Goal: Information Seeking & Learning: Learn about a topic

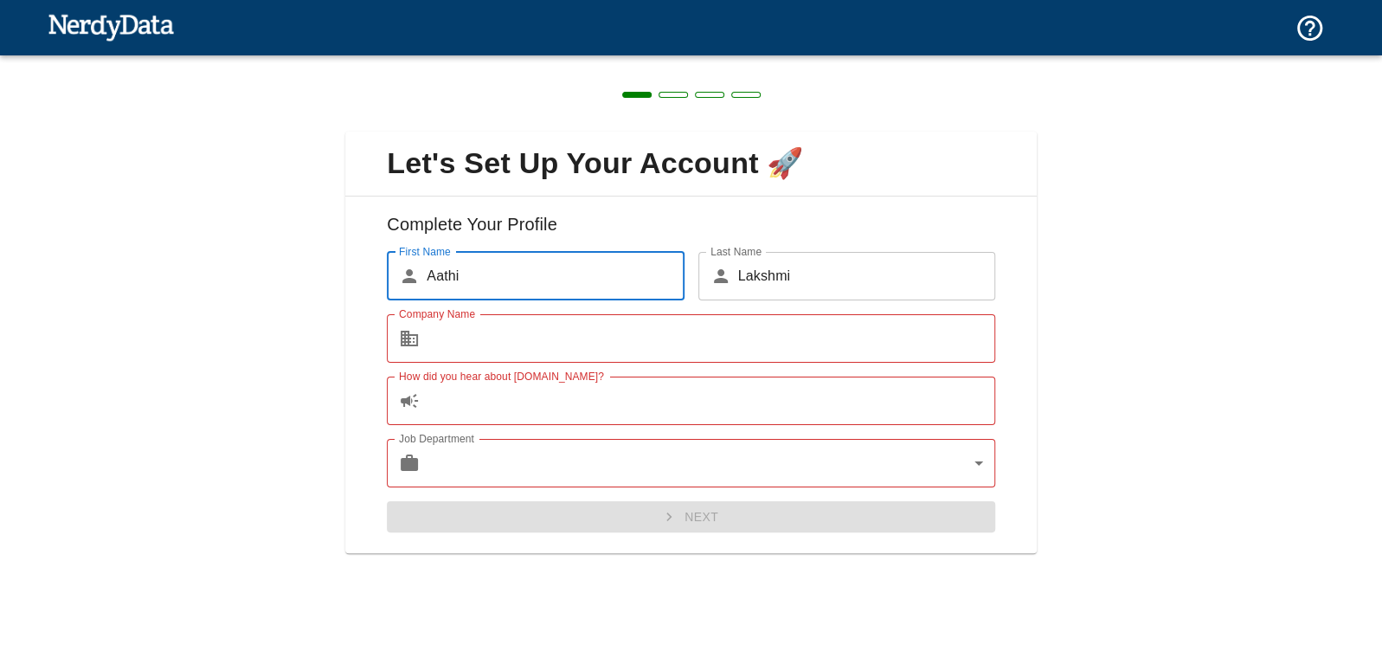
click at [496, 349] on input "Company Name" at bounding box center [711, 338] width 569 height 48
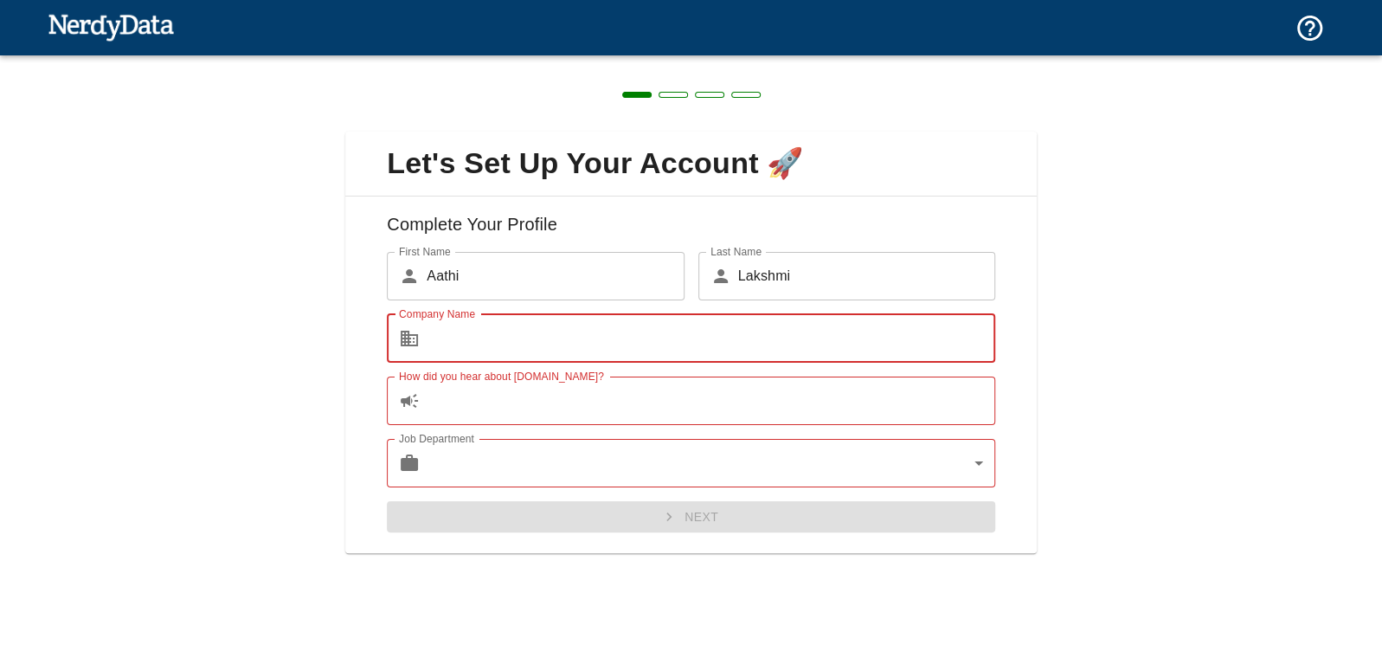
type input "[PERSON_NAME]"
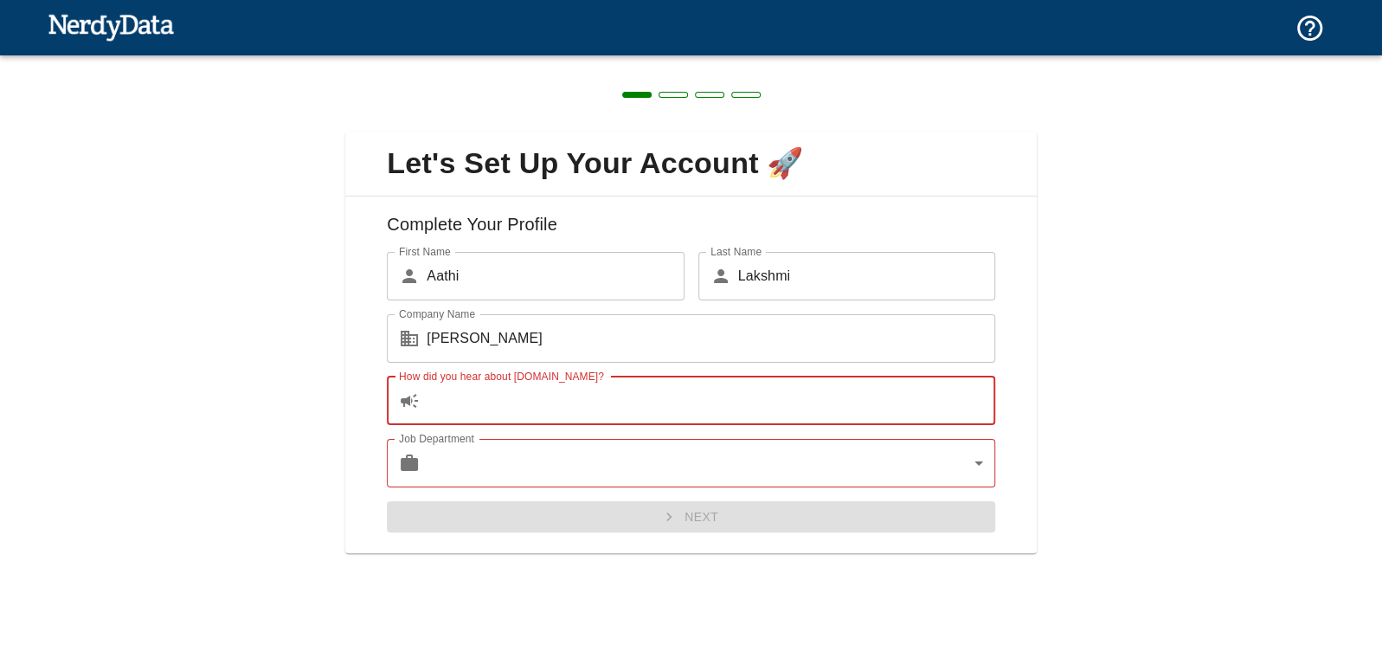
click at [507, 402] on input "How did you hear about [DOMAIN_NAME]?" at bounding box center [711, 400] width 569 height 48
click at [511, 403] on input "How did you hear about [DOMAIN_NAME]?" at bounding box center [711, 400] width 569 height 48
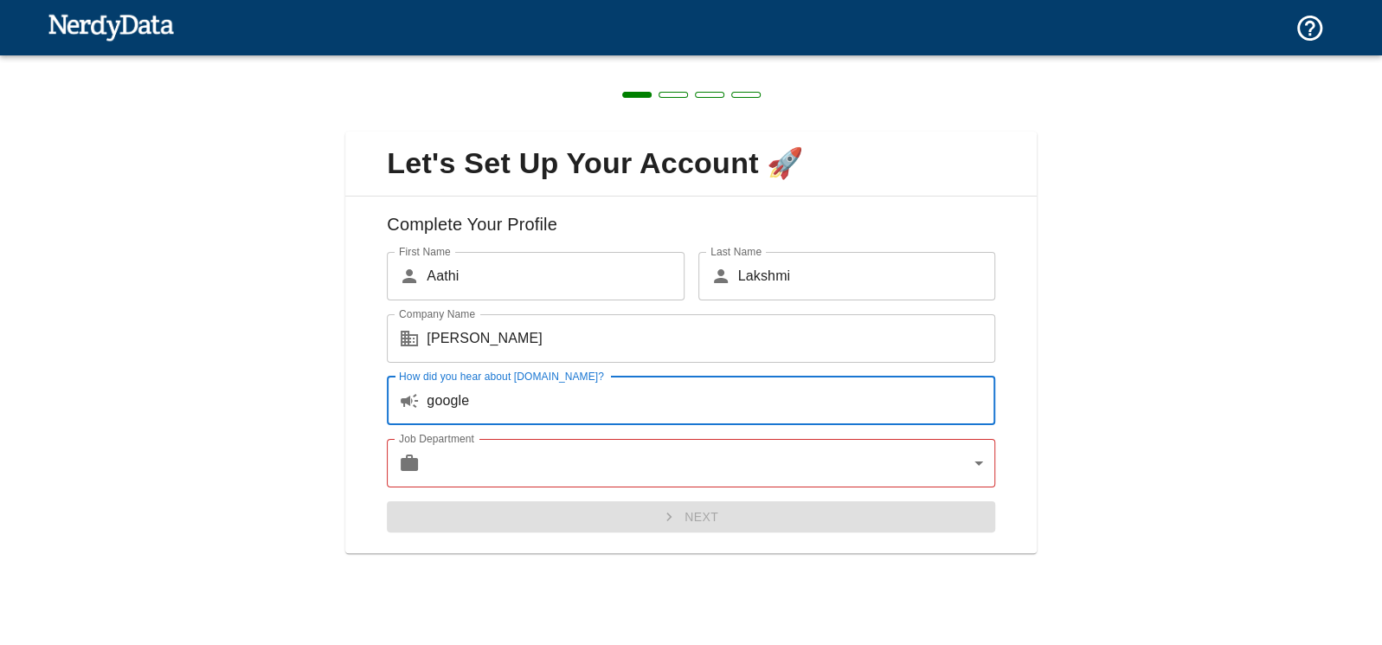
type input "google"
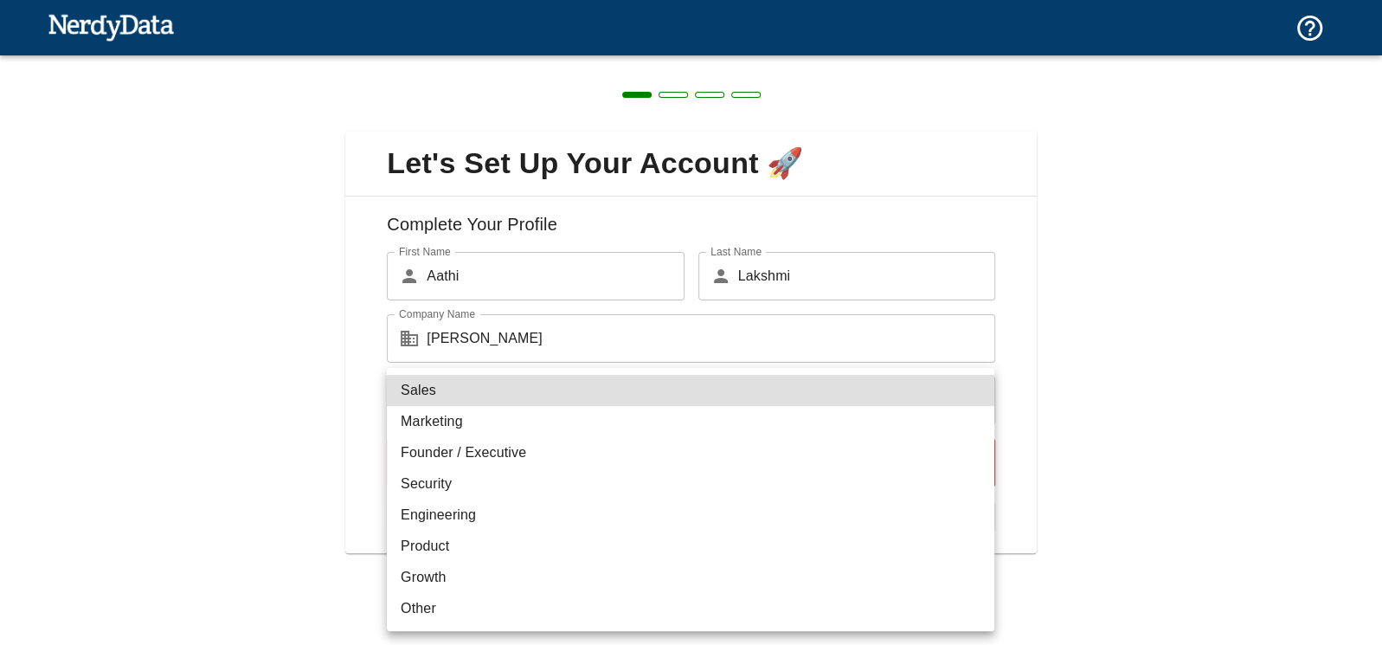
click at [498, 61] on body "Technologies Domains Pricing Products Create a Report Create a list of websites…" at bounding box center [691, 30] width 1382 height 61
click at [469, 414] on li "Marketing" at bounding box center [690, 421] width 607 height 31
type input "marketing"
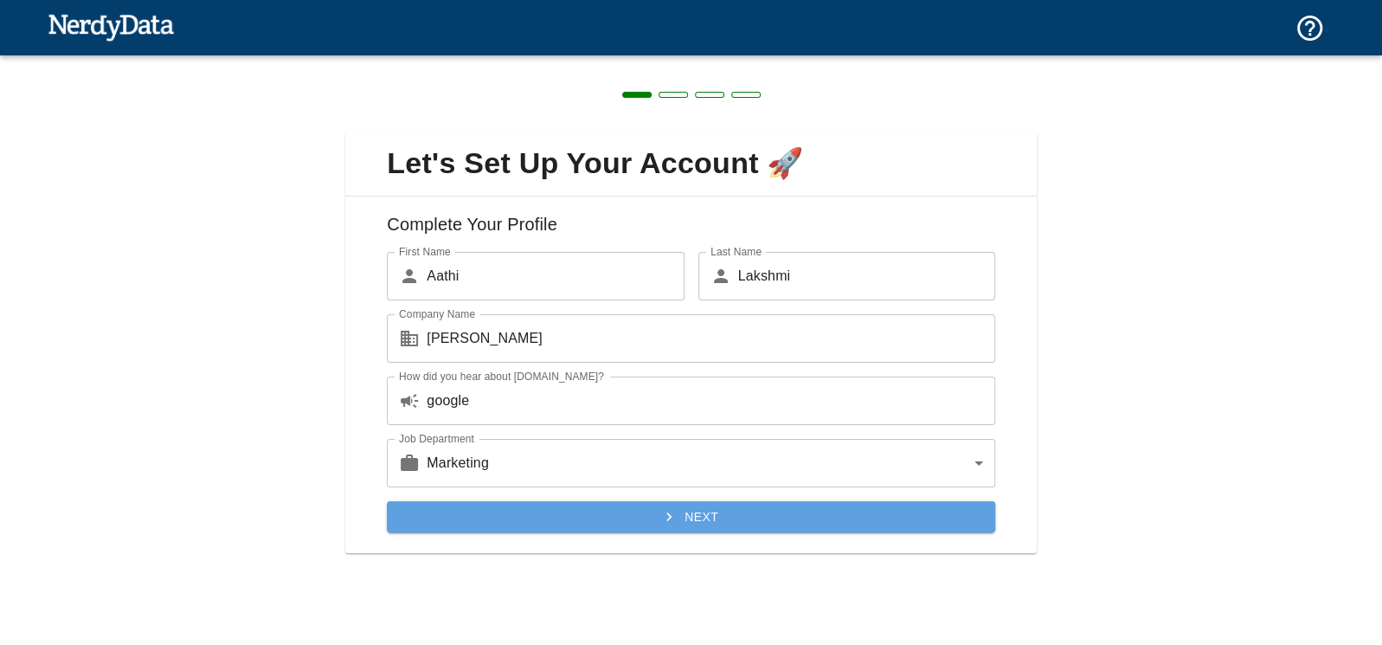
click at [759, 512] on button "Next" at bounding box center [691, 517] width 608 height 32
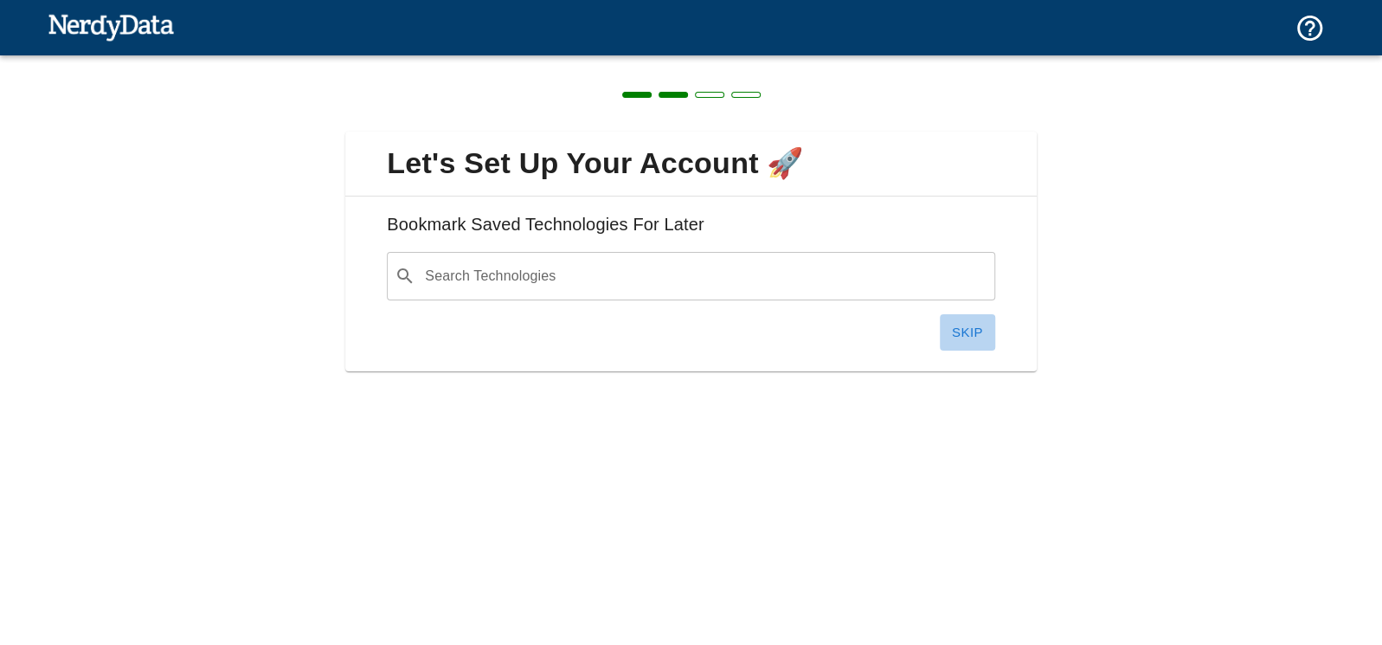
click at [961, 328] on button "Skip" at bounding box center [967, 332] width 55 height 36
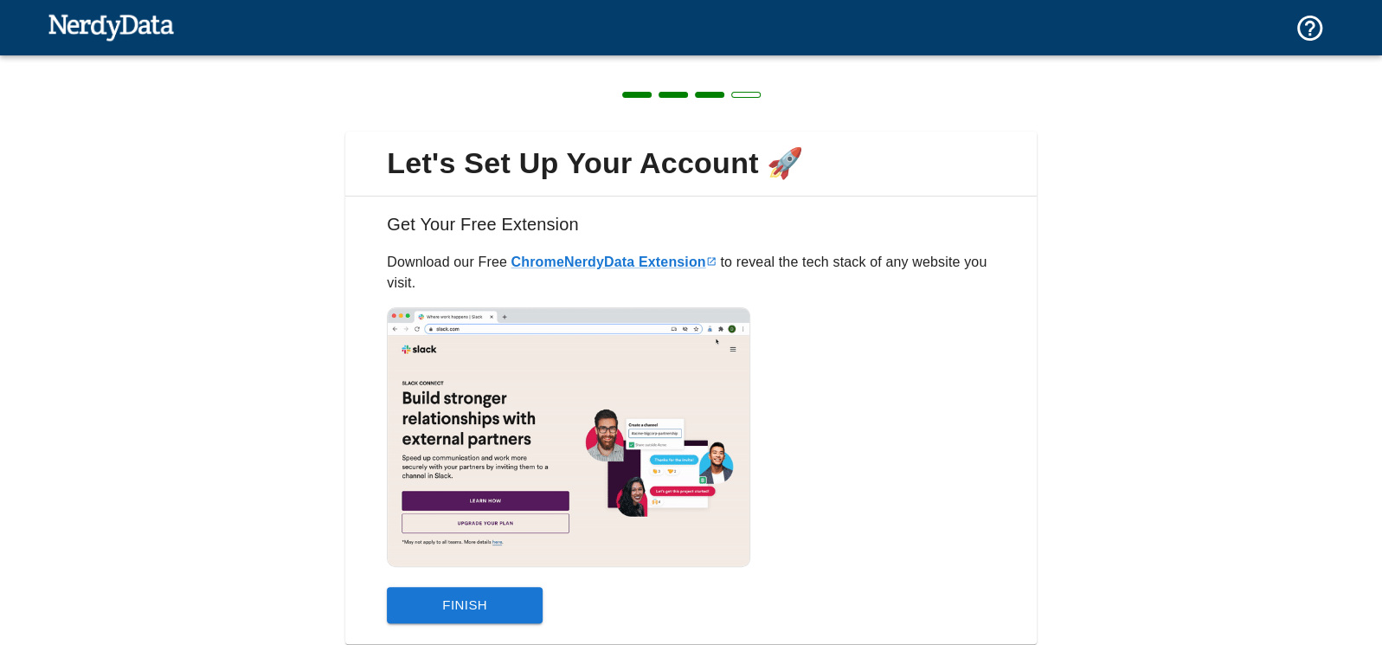
scroll to position [55, 0]
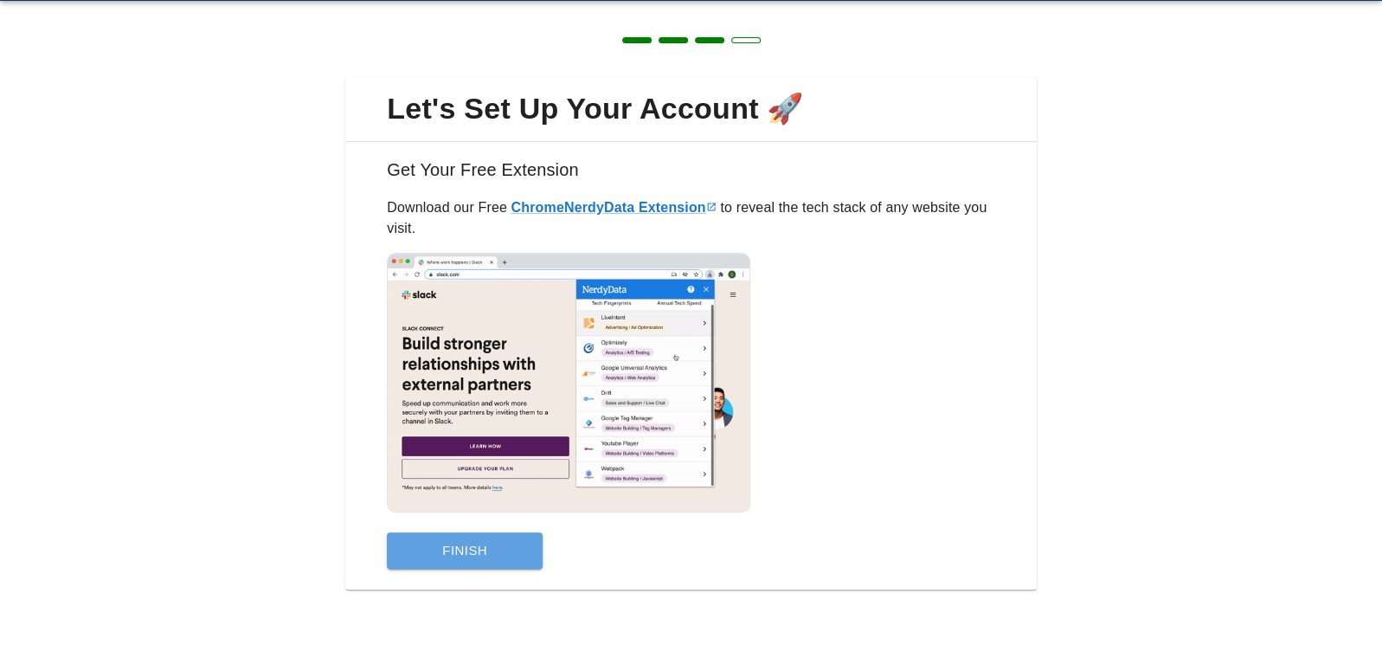
click at [503, 550] on button "Finish" at bounding box center [465, 550] width 156 height 36
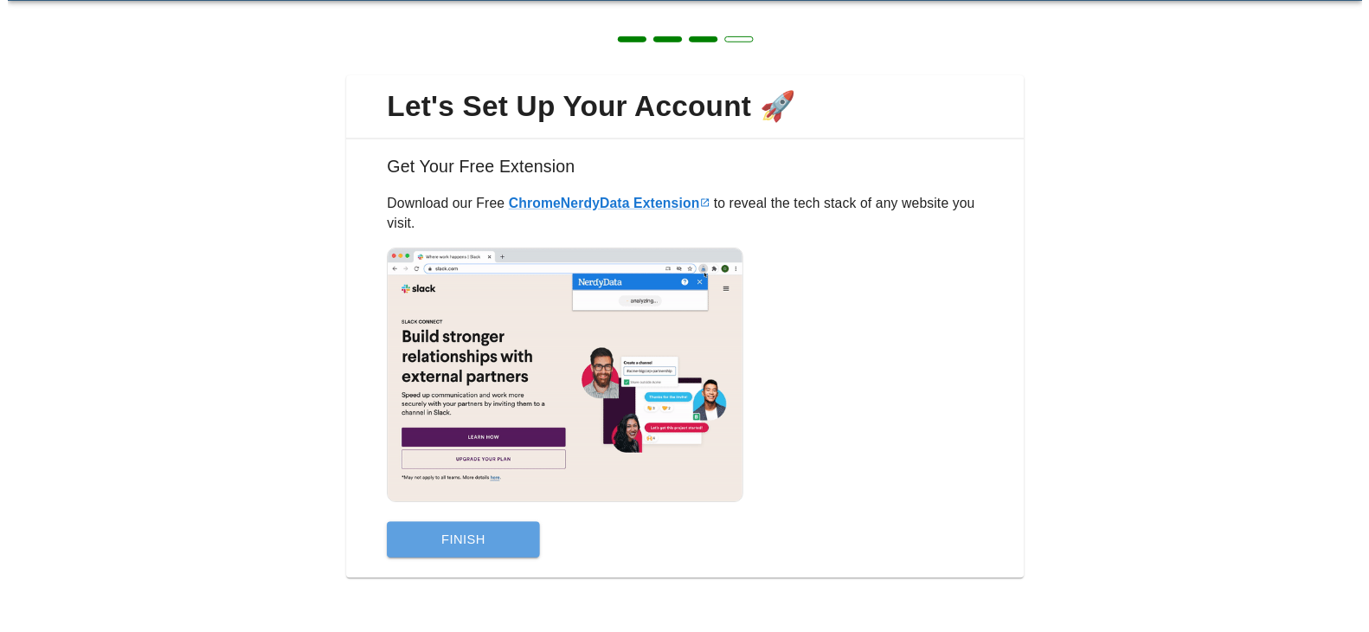
scroll to position [0, 0]
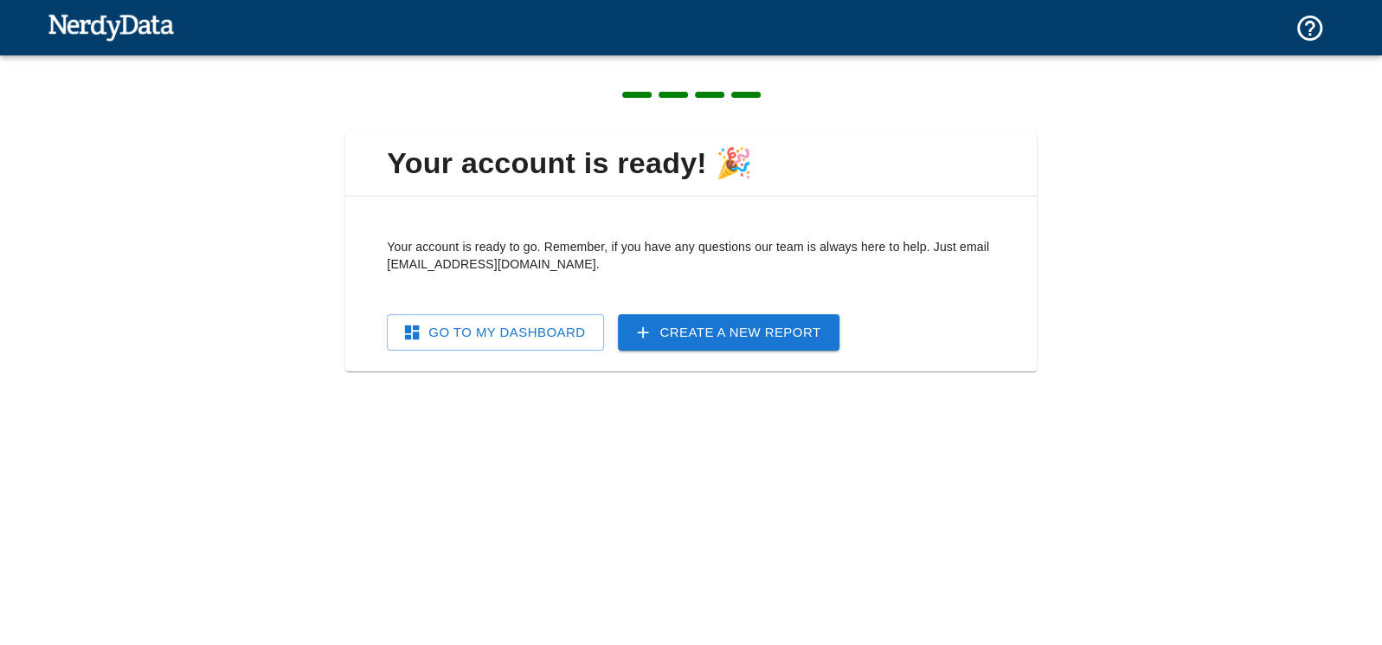
click at [570, 330] on link "Go To My Dashboard" at bounding box center [495, 332] width 217 height 36
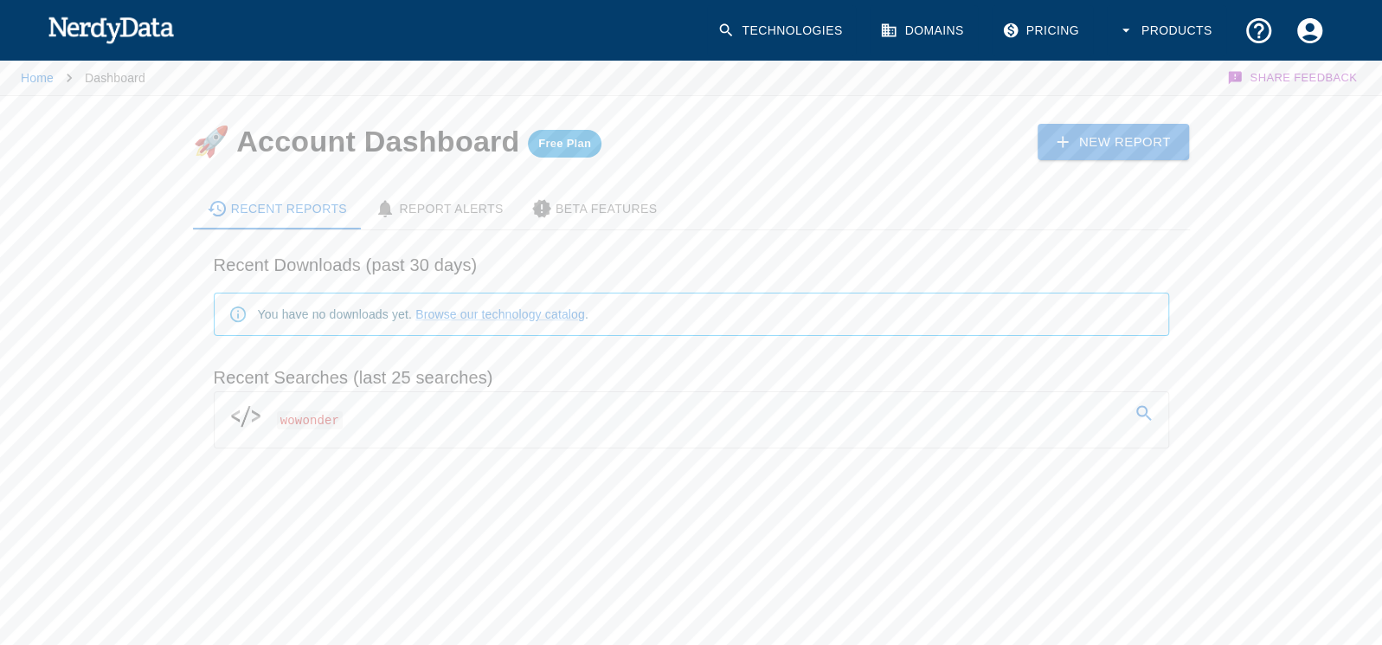
click at [321, 421] on span "wowonder" at bounding box center [310, 420] width 67 height 18
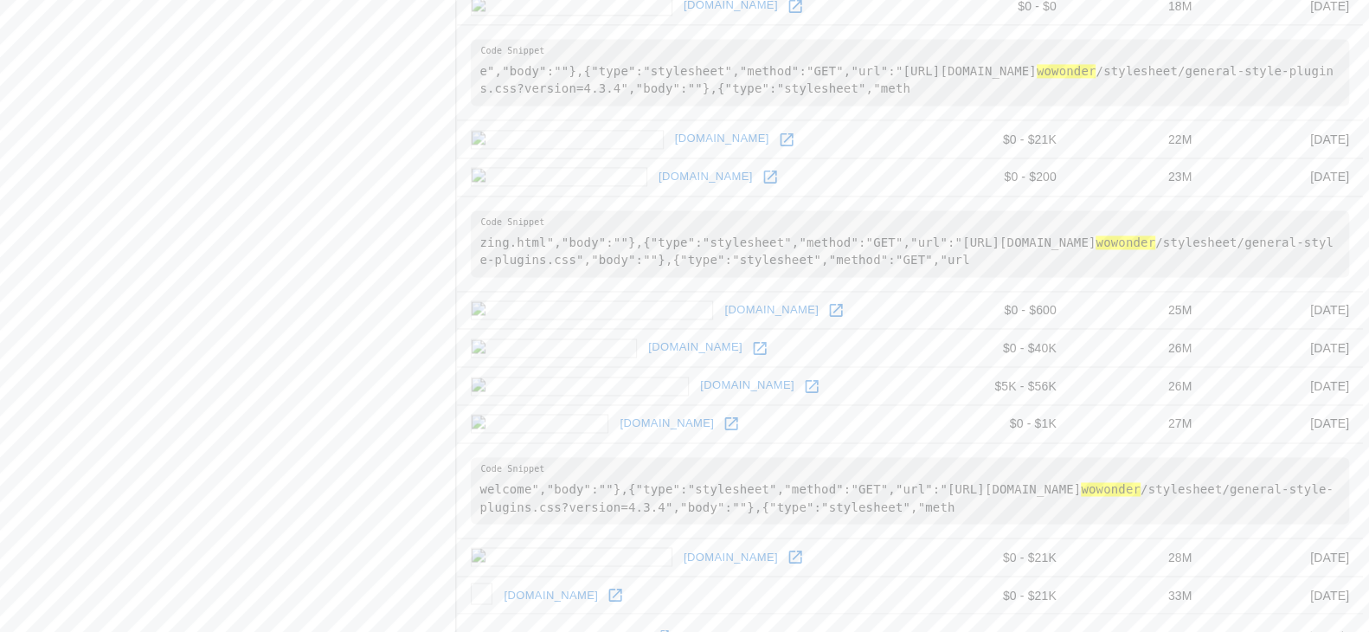
scroll to position [1924, 0]
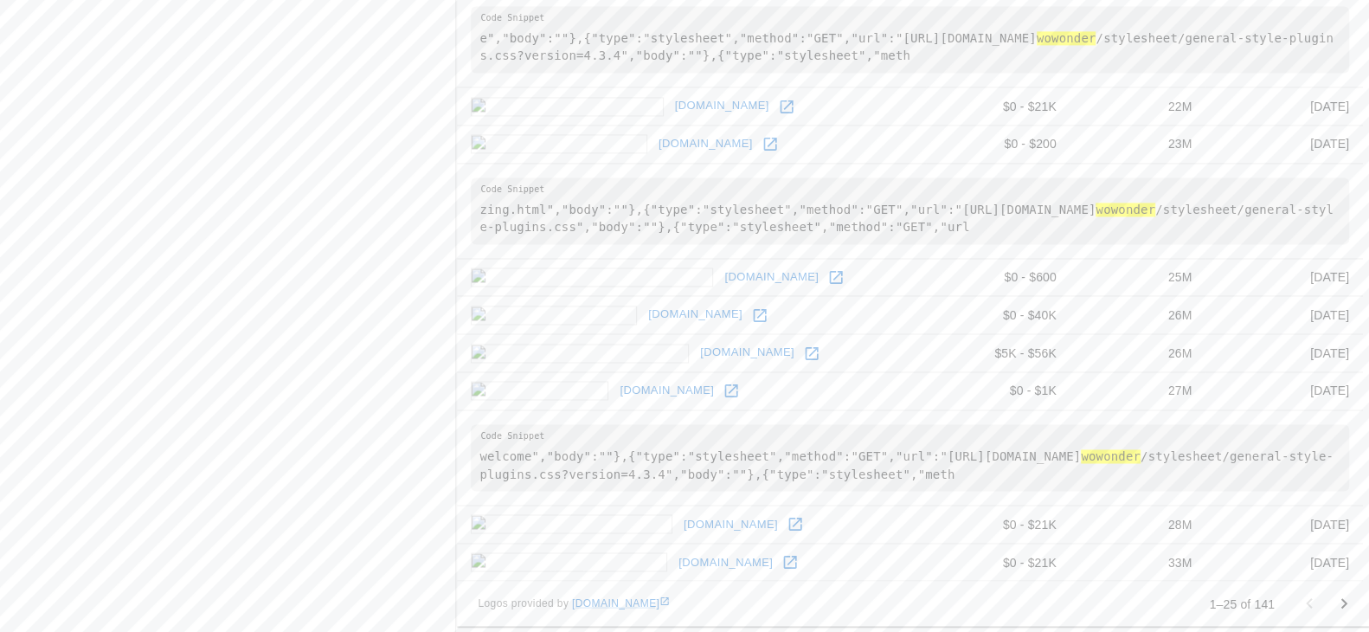
click at [1343, 598] on icon "Go to next page" at bounding box center [1343, 603] width 21 height 21
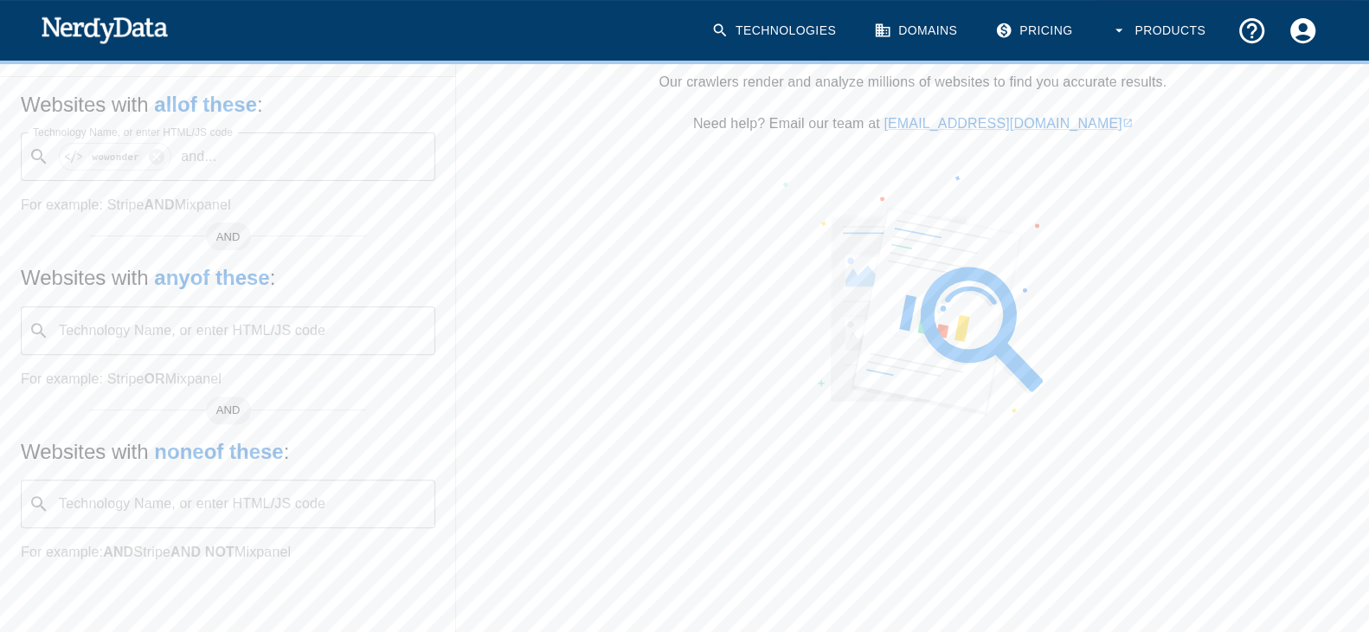
scroll to position [0, 0]
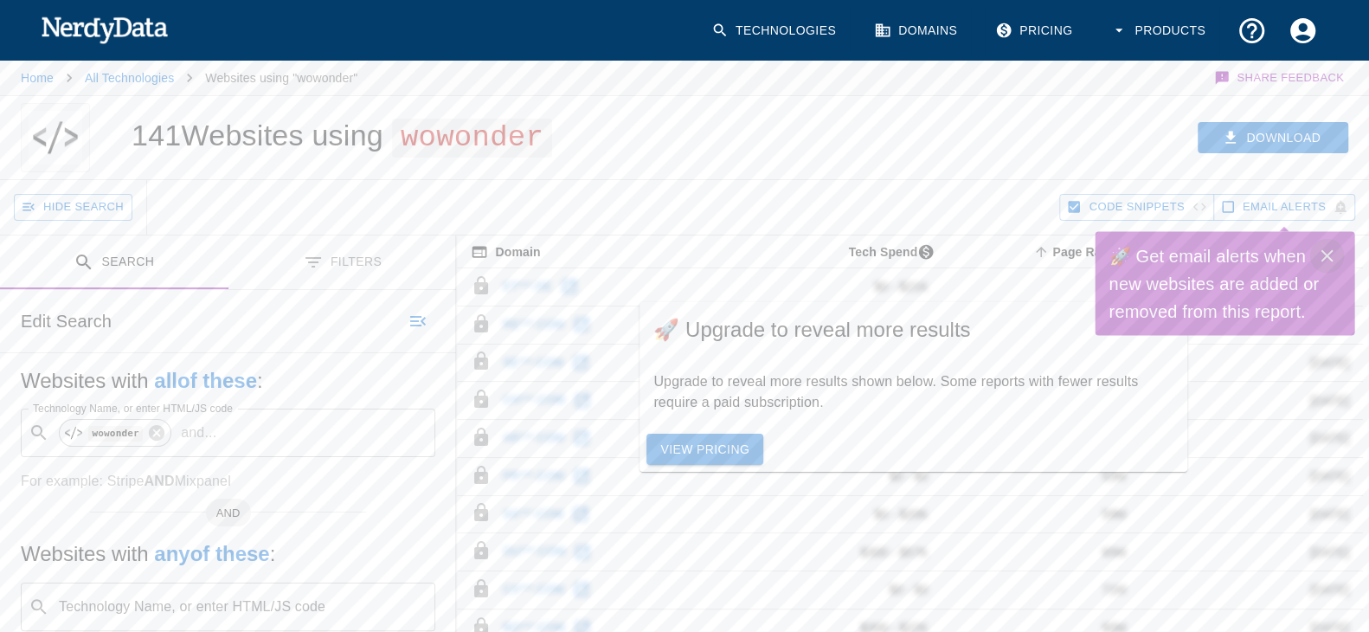
click at [1327, 258] on icon "Close" at bounding box center [1326, 256] width 21 height 21
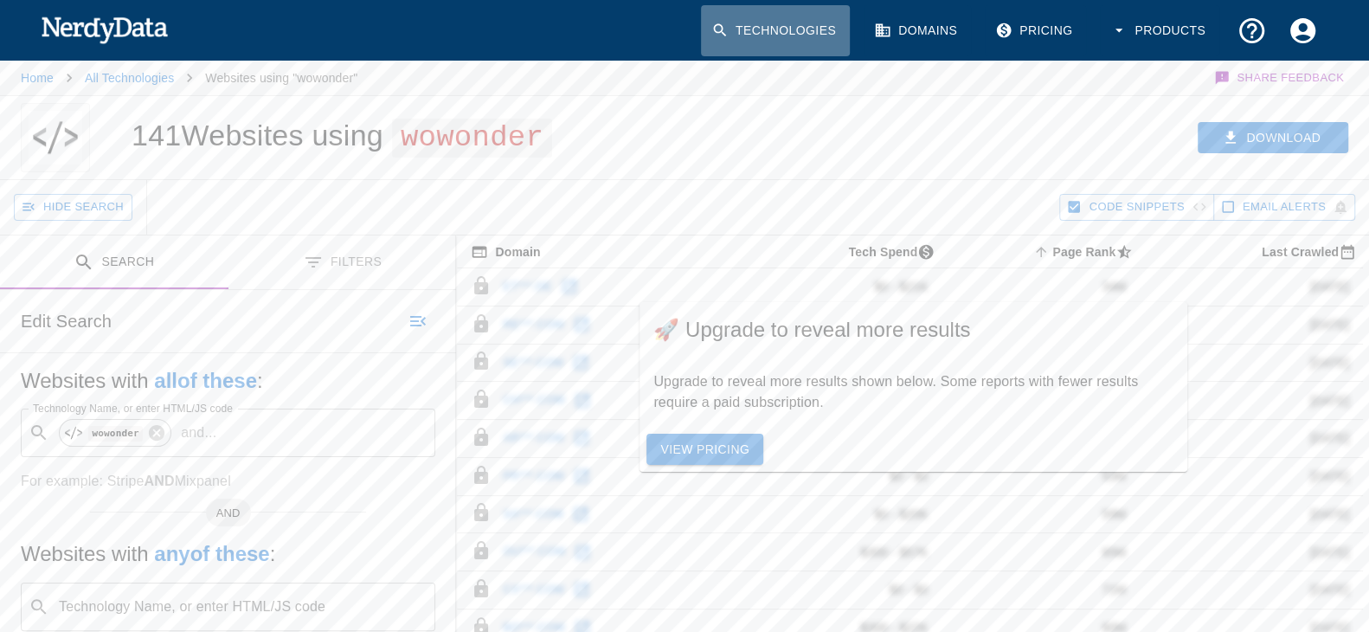
click at [732, 18] on link "Technologies" at bounding box center [775, 30] width 149 height 51
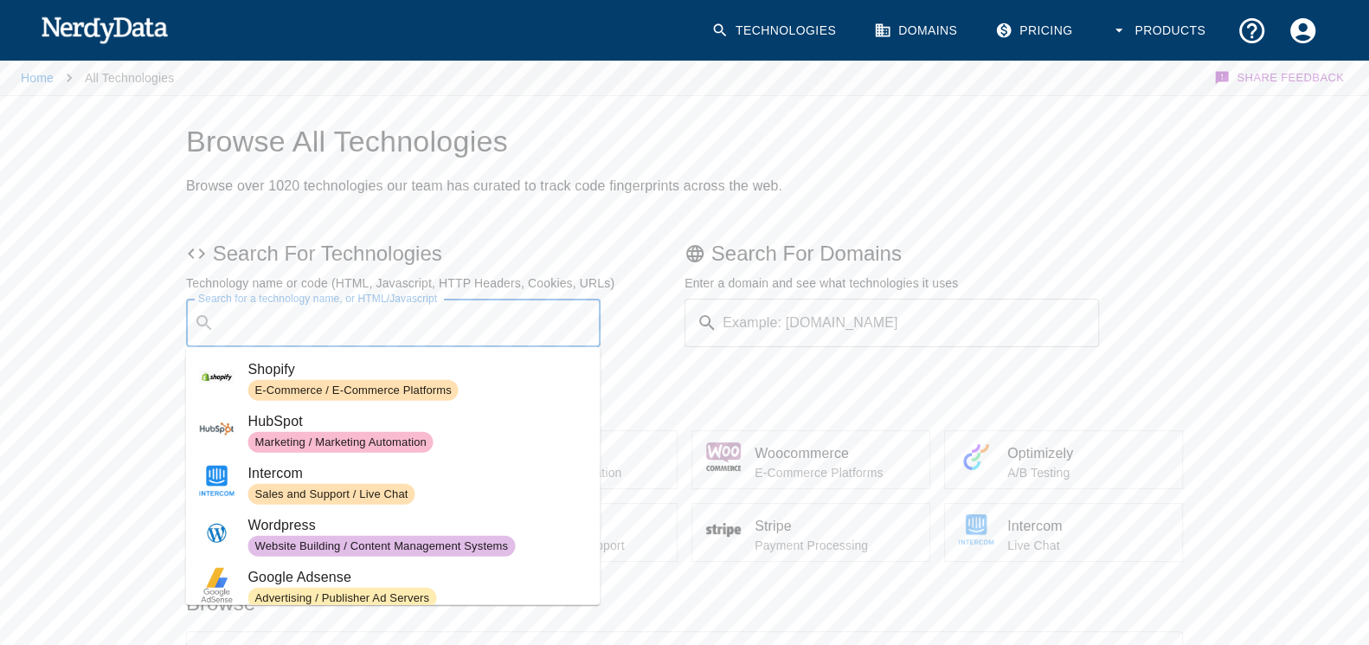
click at [410, 335] on input "Search for a technology name, or HTML/Javascript" at bounding box center [407, 322] width 371 height 33
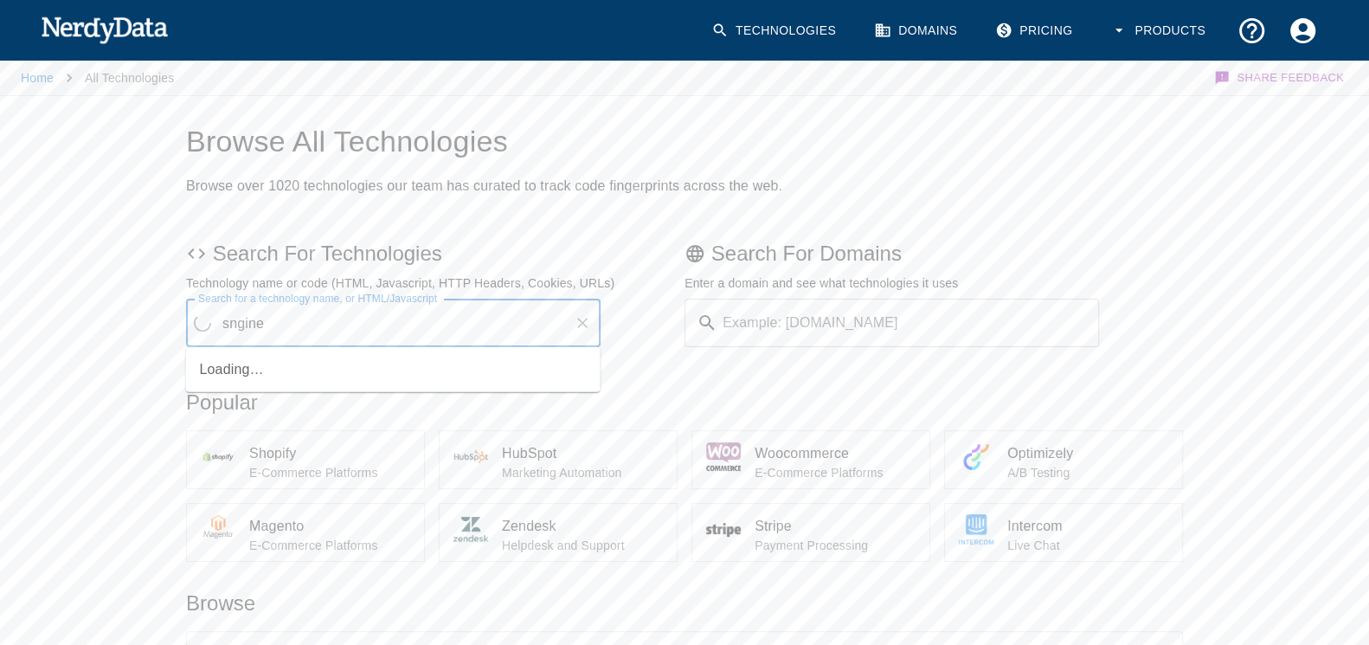
type input "sngine"
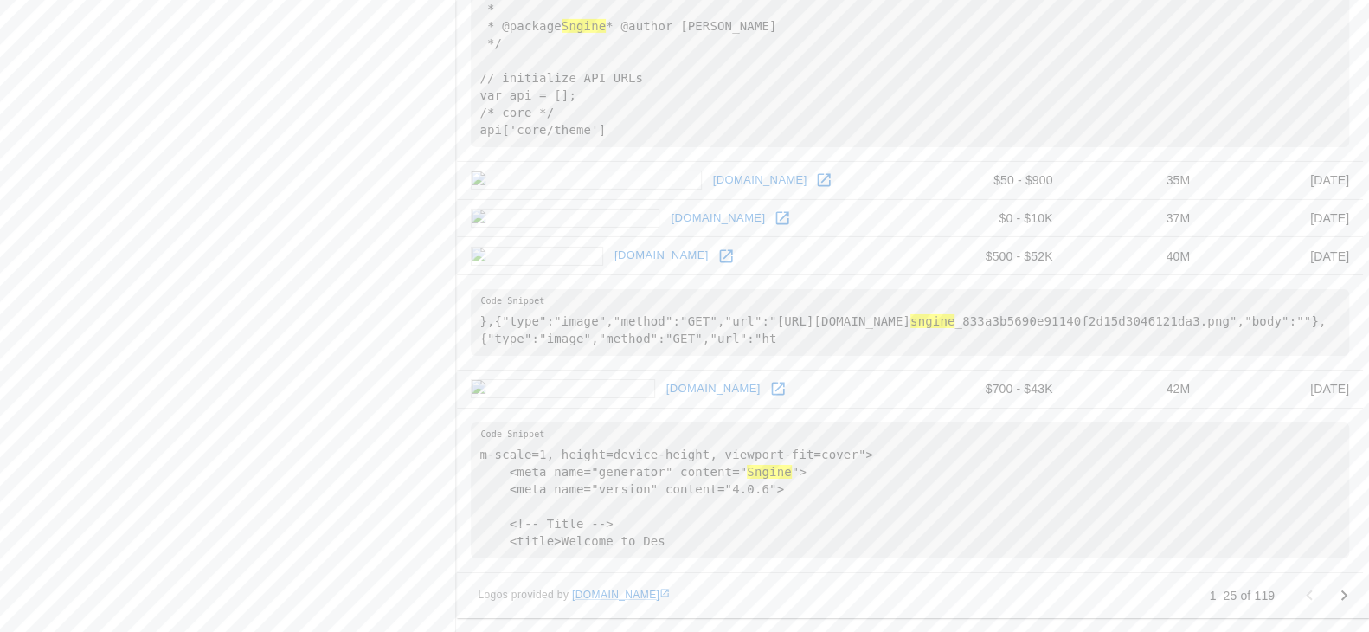
scroll to position [4372, 0]
click at [1345, 595] on icon "Go to next page" at bounding box center [1344, 595] width 6 height 10
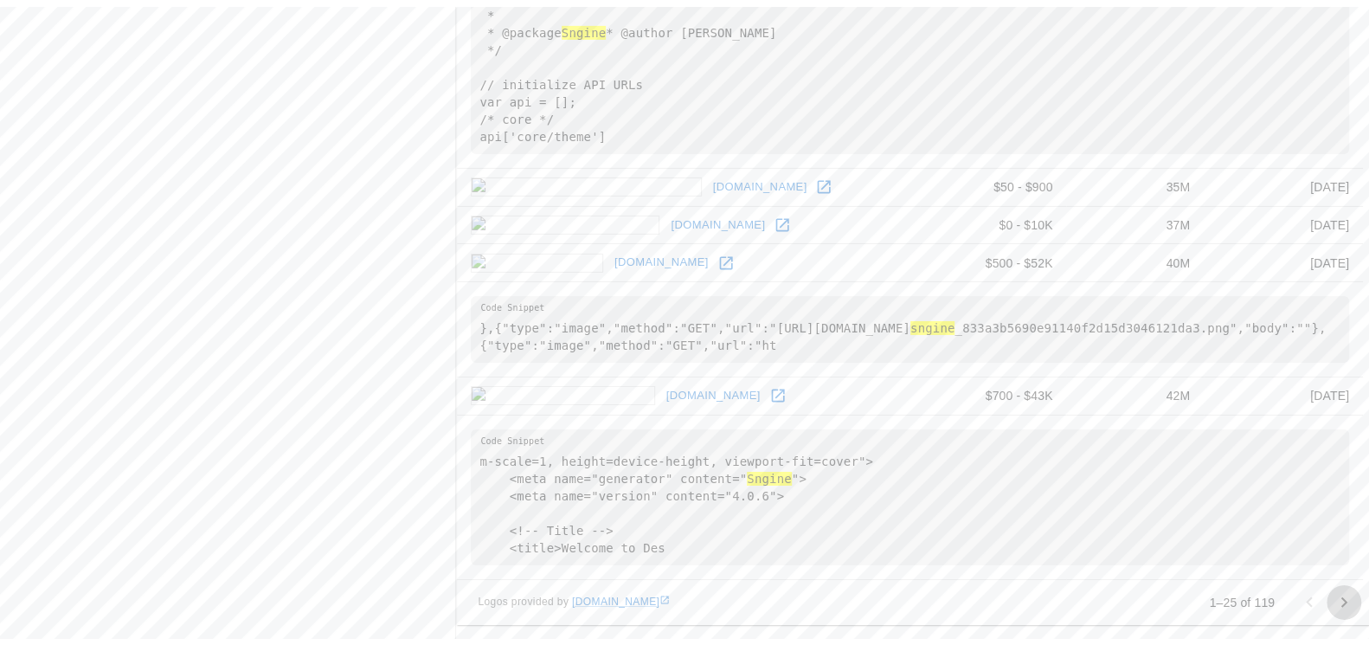
scroll to position [0, 0]
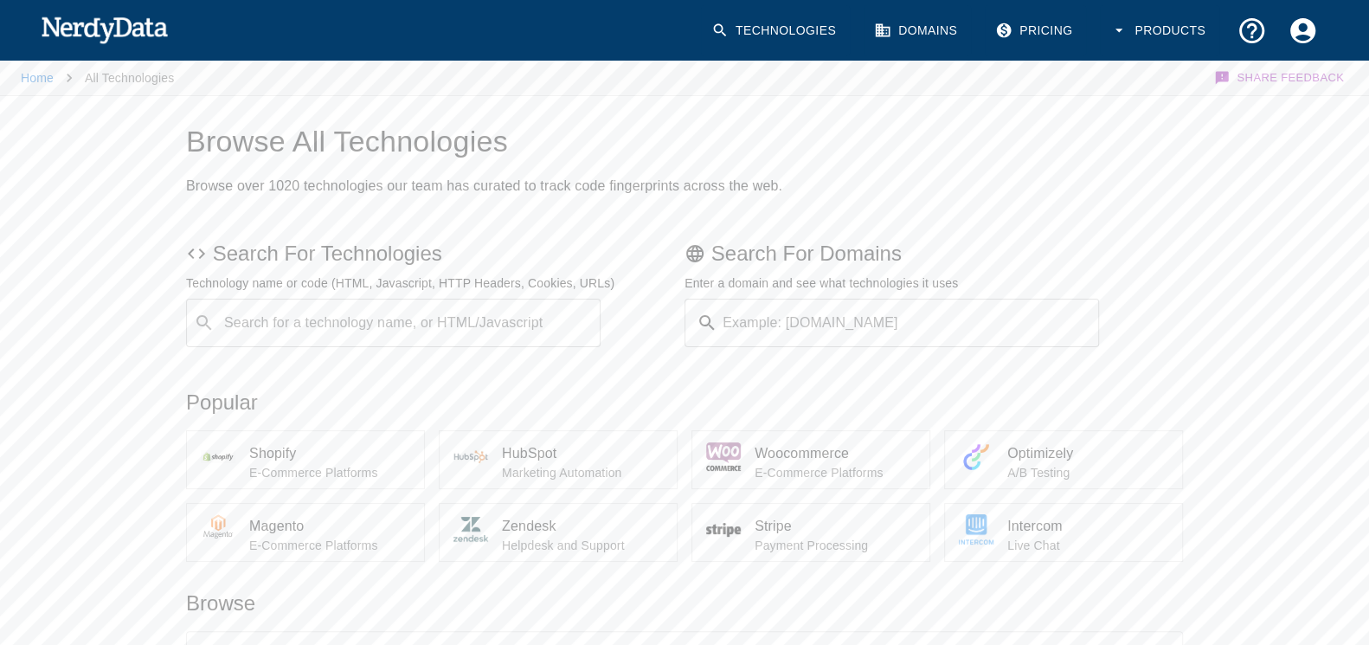
click at [861, 321] on input "Example: [DOMAIN_NAME]" at bounding box center [911, 323] width 375 height 48
paste input "[URL][DOMAIN_NAME]"
type input "[URL][DOMAIN_NAME]"
click at [1061, 317] on button "Submit" at bounding box center [1043, 323] width 88 height 27
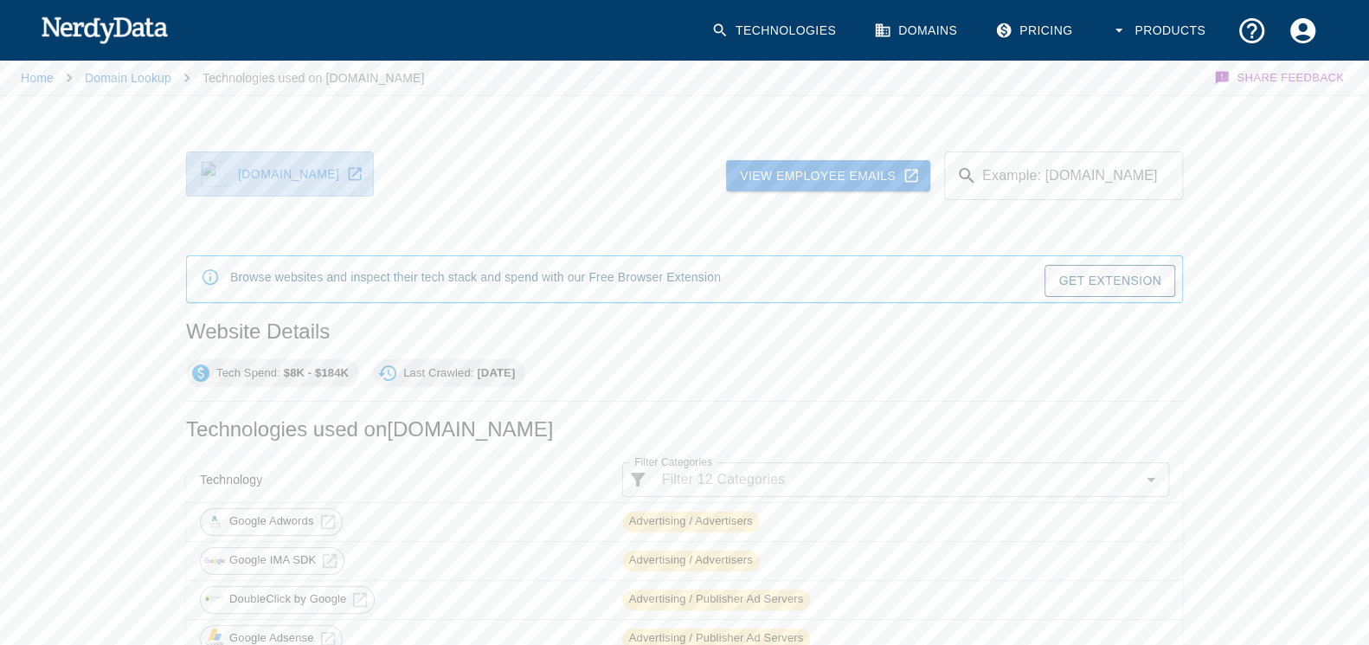
click at [346, 168] on icon at bounding box center [354, 173] width 17 height 17
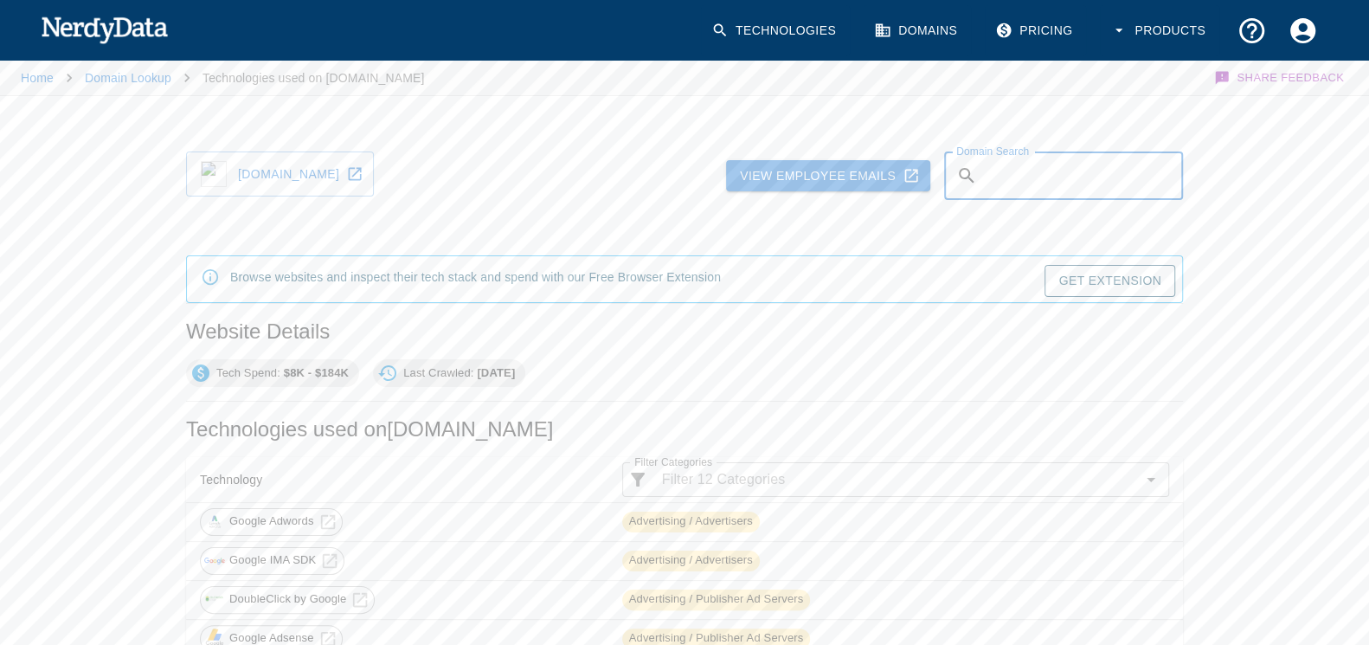
click at [1043, 172] on input "Domain Search" at bounding box center [1083, 175] width 199 height 48
paste input "[URL][DOMAIN_NAME]"
type input "[URL][DOMAIN_NAME]"
click at [1140, 170] on button "Submit" at bounding box center [1132, 176] width 75 height 27
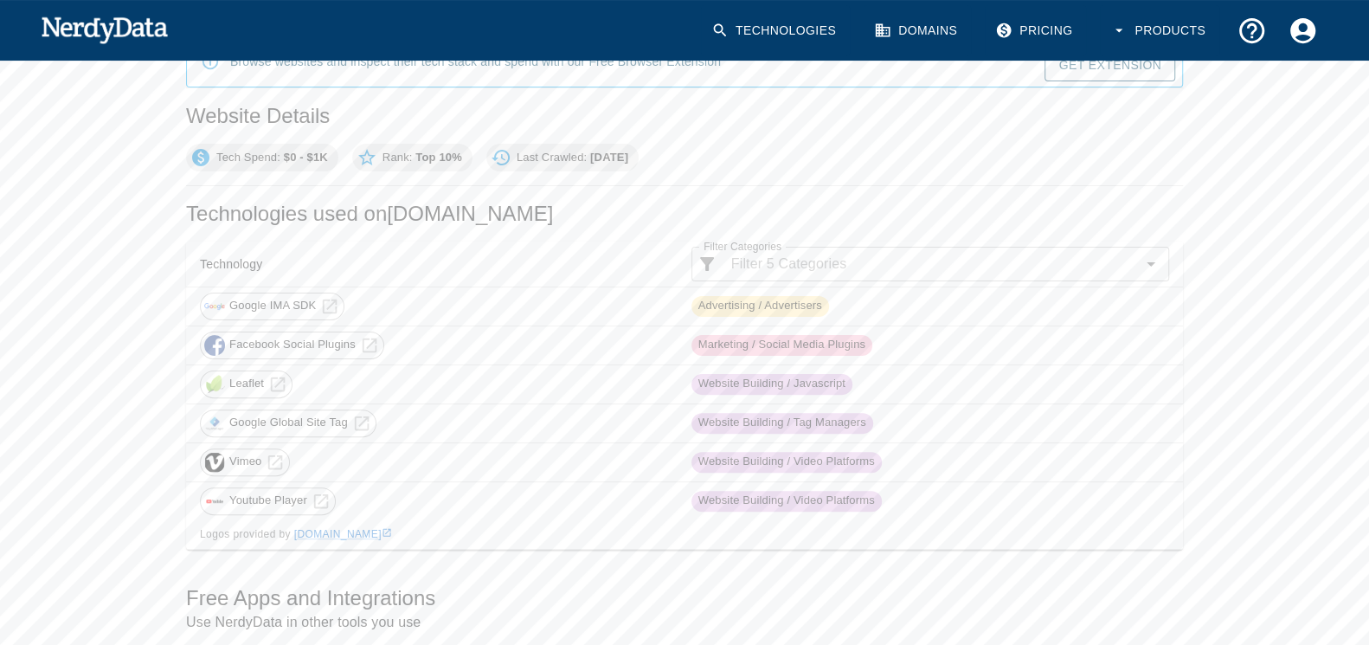
scroll to position [208, 0]
